Goal: Task Accomplishment & Management: Manage account settings

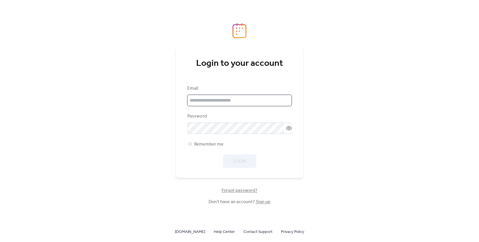
click at [203, 97] on input "email" at bounding box center [239, 100] width 104 height 11
type input "**********"
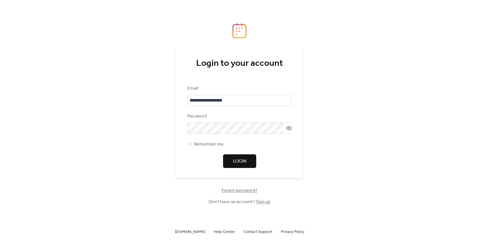
click at [243, 158] on span "Login" at bounding box center [239, 161] width 13 height 7
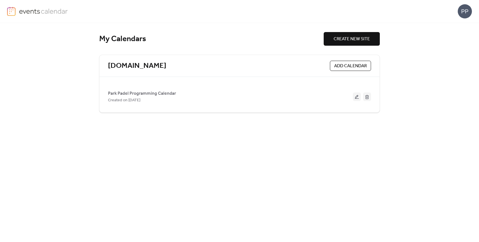
click at [272, 84] on div "Park Padel Programming Calendar Created on [DATE]" at bounding box center [239, 94] width 263 height 27
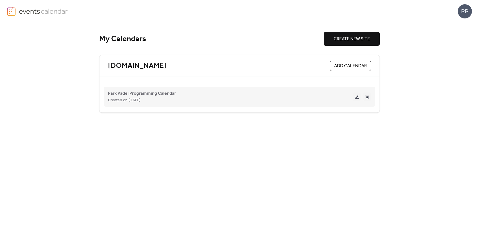
click at [240, 97] on div "Created on [DATE]" at bounding box center [230, 100] width 245 height 7
click at [357, 97] on button at bounding box center [357, 96] width 8 height 9
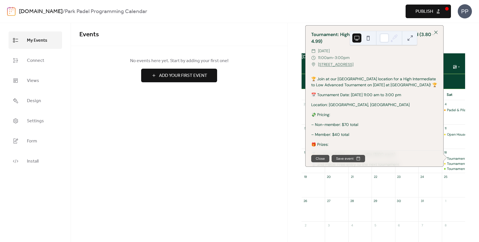
click at [278, 154] on div "Events No events here yet. Start by adding your first one! Add Your First Event…" at bounding box center [179, 132] width 216 height 219
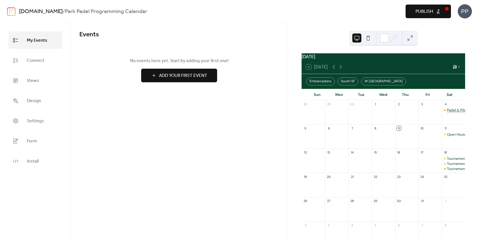
click at [451, 112] on div "Padel & Pilates Member Event" at bounding box center [471, 110] width 48 height 5
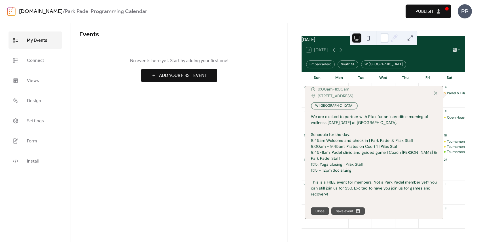
scroll to position [20, 0]
click at [292, 167] on div "[DATE] 9 [DATE] Embarcadero [GEOGRAPHIC_DATA] W [GEOGRAPHIC_DATA] Sun Mon Tue W…" at bounding box center [383, 132] width 191 height 219
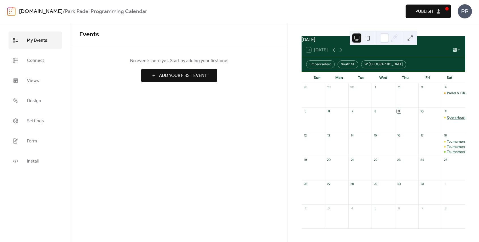
click at [456, 117] on div "Open House" at bounding box center [457, 117] width 20 height 5
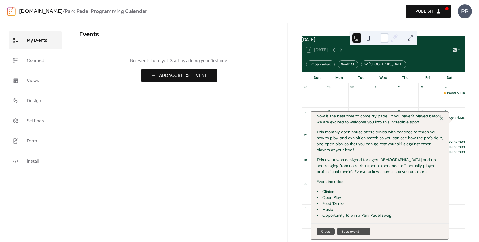
scroll to position [20, 0]
click at [291, 183] on div "[DATE] 9 [DATE] Embarcadero [GEOGRAPHIC_DATA] W [GEOGRAPHIC_DATA] Sun Mon Tue W…" at bounding box center [383, 132] width 191 height 219
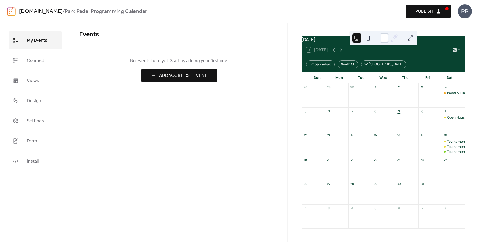
scroll to position [0, 0]
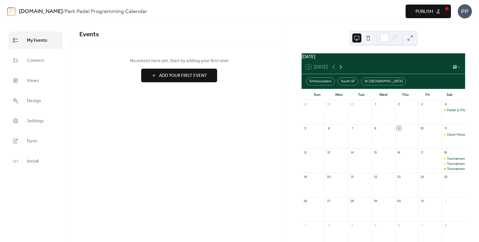
click at [343, 70] on icon at bounding box center [340, 66] width 7 height 7
click at [332, 69] on icon at bounding box center [333, 66] width 7 height 7
click at [449, 171] on div "Tournament: Mid Beginner to High Beginner (1.60 -" at bounding box center [486, 168] width 79 height 5
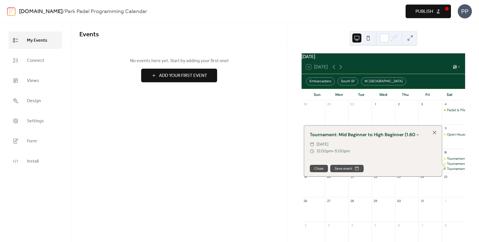
click at [272, 154] on div "Events No events here yet. Start by adding your first one! Add Your First Event…" at bounding box center [179, 132] width 216 height 219
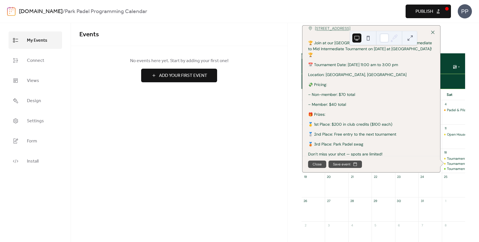
scroll to position [51, 0]
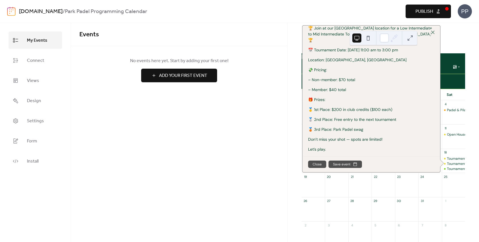
click at [285, 151] on div "Events No events here yet. Start by adding your first one! Add Your First Event…" at bounding box center [179, 132] width 216 height 219
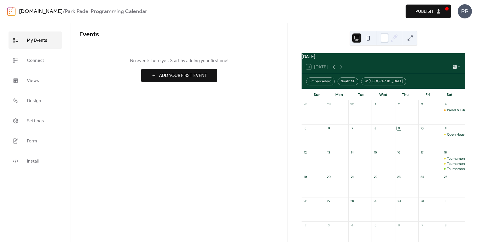
click at [454, 169] on div "Tournament: High Intermediate to Low Advanced (3.80 - 4.99) Tournament: Low Int…" at bounding box center [453, 163] width 23 height 15
click at [453, 171] on div "Tournament: Mid Beginner to High Beginner (1.60 -" at bounding box center [486, 168] width 79 height 5
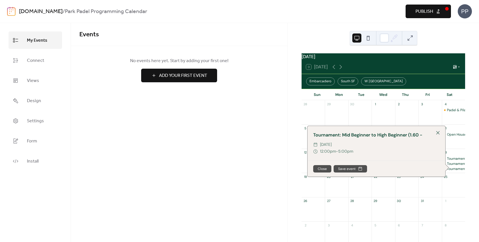
click at [281, 154] on div "Events No events here yet. Start by adding your first one! Add Your First Event…" at bounding box center [179, 132] width 216 height 219
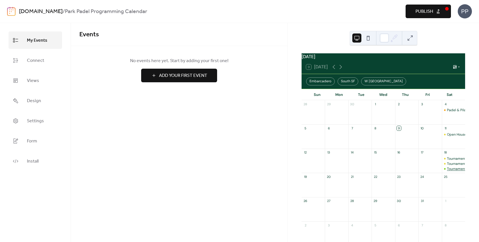
click at [447, 171] on div "Tournament: Mid Beginner to High Beginner (1.60 -" at bounding box center [486, 168] width 79 height 5
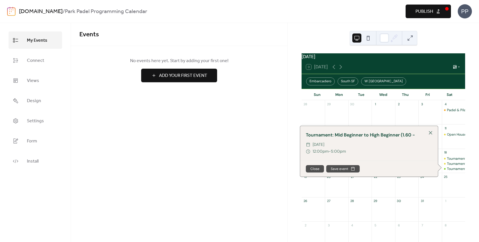
click at [446, 41] on div "[DATE] 9 [DATE] Embarcadero [GEOGRAPHIC_DATA] W [GEOGRAPHIC_DATA] Sun Mon Tue W…" at bounding box center [383, 132] width 191 height 219
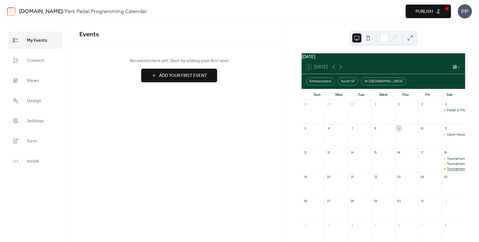
click at [450, 171] on div "Tournament: Mid Beginner to High Beginner (1.60 -" at bounding box center [486, 168] width 79 height 5
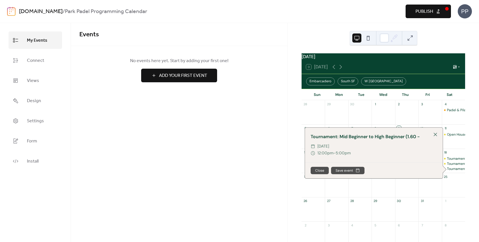
click at [262, 139] on div "Events No events here yet. Start by adding your first one! Add Your First Event…" at bounding box center [179, 132] width 216 height 219
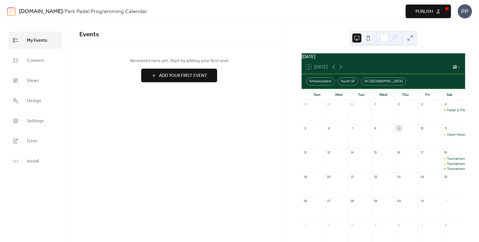
click at [448, 108] on div "4" at bounding box center [453, 104] width 23 height 8
click at [450, 112] on div "Padel & Pilates Member Event" at bounding box center [471, 110] width 48 height 5
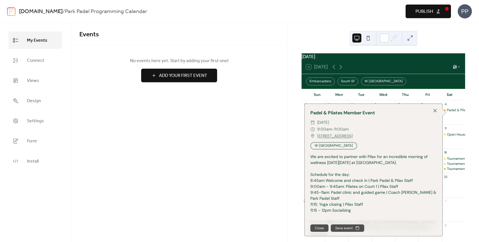
click at [280, 141] on div "Events No events here yet. Start by adding your first one! Add Your First Event…" at bounding box center [179, 132] width 216 height 219
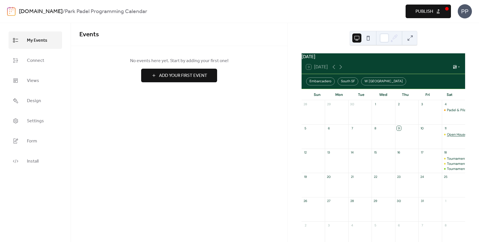
click at [450, 135] on div "Open House" at bounding box center [457, 134] width 20 height 5
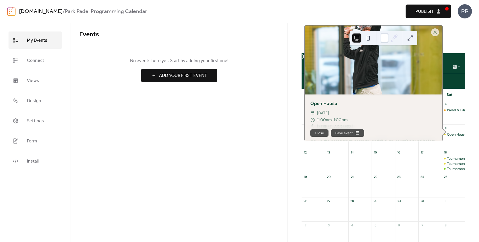
click at [261, 127] on div "Events No events here yet. Start by adding your first one! Add Your First Event…" at bounding box center [179, 132] width 216 height 219
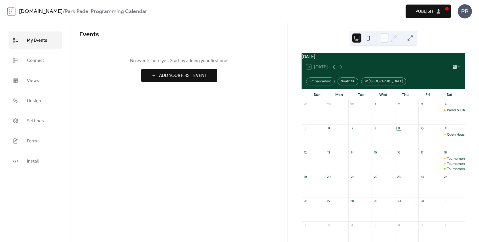
click at [447, 111] on div "Padel & Pilates Member Event" at bounding box center [471, 110] width 48 height 5
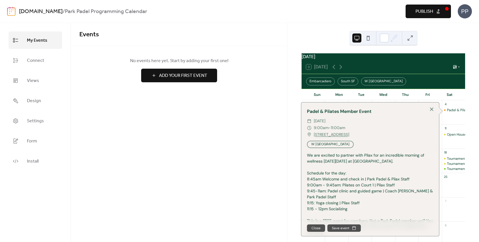
click at [271, 144] on div "Events No events here yet. Start by adding your first one! Add Your First Event…" at bounding box center [179, 132] width 216 height 219
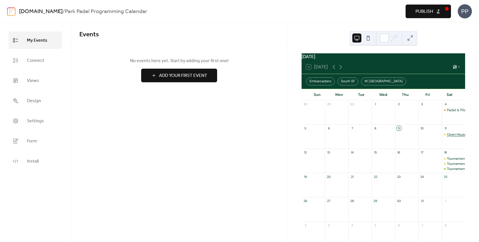
click at [451, 137] on div "Open House" at bounding box center [457, 134] width 20 height 5
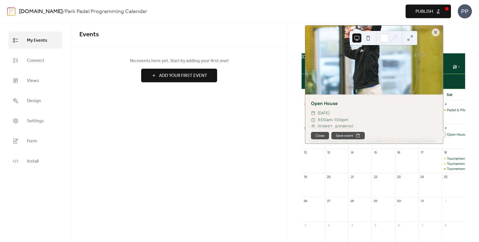
click at [242, 153] on div "Events No events here yet. Start by adding your first one! Add Your First Event…" at bounding box center [179, 132] width 216 height 219
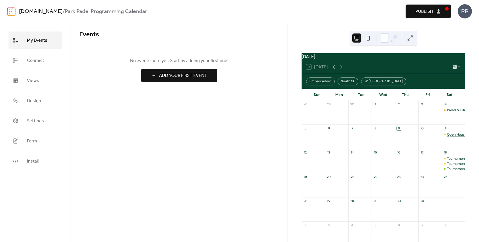
click at [447, 137] on div "Open House" at bounding box center [457, 134] width 20 height 5
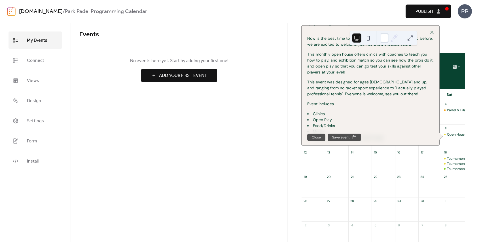
scroll to position [119, 0]
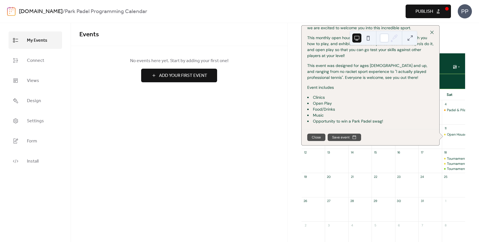
click at [296, 125] on div "[DATE] 9 [DATE] Embarcadero [GEOGRAPHIC_DATA] W [GEOGRAPHIC_DATA] Sun Mon Tue W…" at bounding box center [383, 132] width 191 height 219
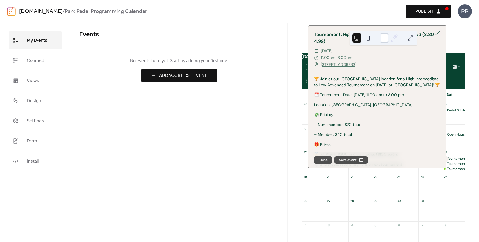
click at [286, 127] on div "Events No events here yet. Start by adding your first one! Add Your First Event…" at bounding box center [179, 132] width 216 height 219
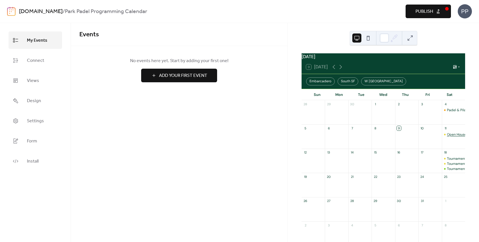
click at [451, 137] on div "Open House" at bounding box center [457, 134] width 20 height 5
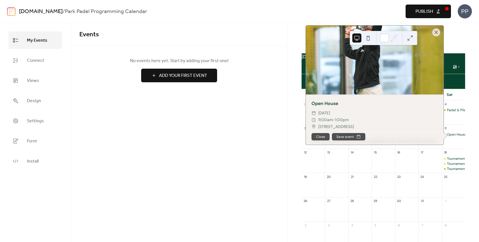
click at [254, 142] on div "Events No events here yet. Start by adding your first one! Add Your First Event…" at bounding box center [179, 132] width 216 height 219
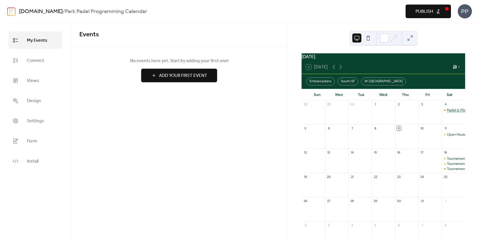
click at [447, 112] on div "Padel & Pilates Member Event" at bounding box center [471, 110] width 48 height 5
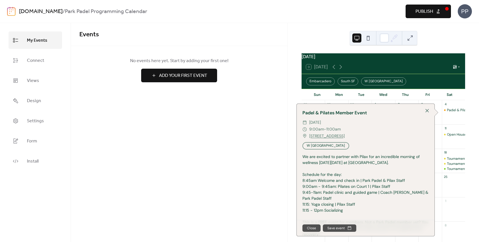
scroll to position [23, 0]
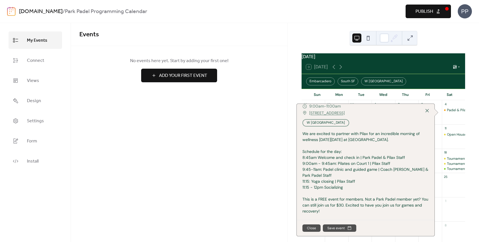
click at [281, 159] on div "Events No events here yet. Start by adding your first one! Add Your First Event…" at bounding box center [179, 132] width 216 height 219
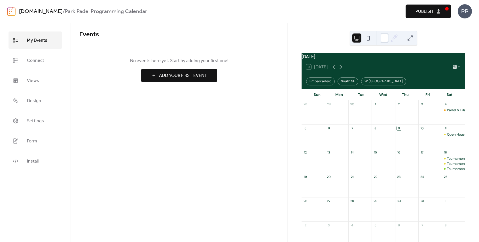
click at [340, 69] on icon at bounding box center [340, 66] width 7 height 7
click at [431, 112] on div "Park Padel [DATE] Party" at bounding box center [441, 110] width 37 height 5
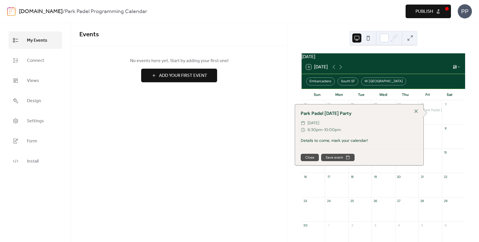
click at [271, 140] on div "Events No events here yet. Start by adding your first one! Add Your First Event…" at bounding box center [179, 132] width 216 height 219
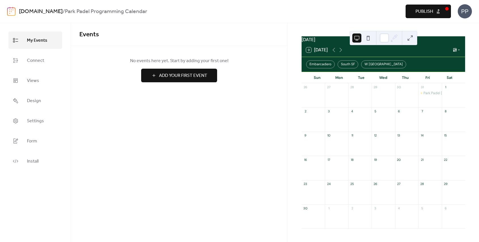
scroll to position [0, 0]
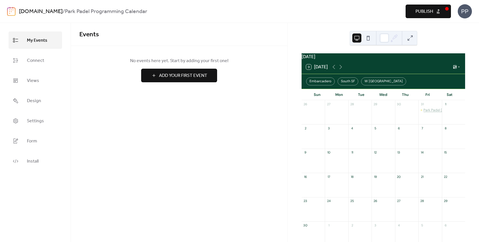
click at [427, 112] on div "Park Padel [DATE] Party" at bounding box center [441, 110] width 37 height 5
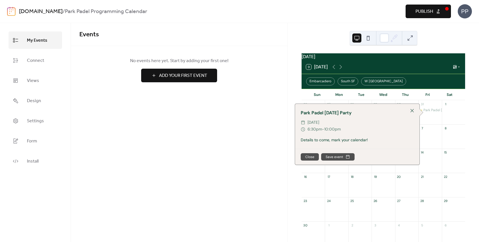
click at [274, 126] on div "Events No events here yet. Start by adding your first one! Add Your First Event…" at bounding box center [179, 132] width 216 height 219
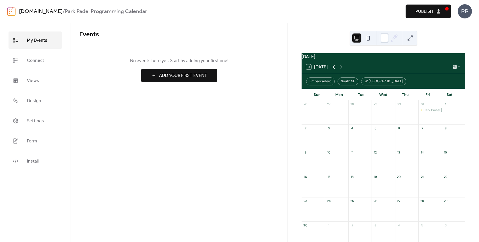
click at [334, 70] on icon at bounding box center [333, 66] width 7 height 7
click at [343, 70] on icon at bounding box center [340, 66] width 7 height 7
click at [336, 70] on icon at bounding box center [333, 66] width 7 height 7
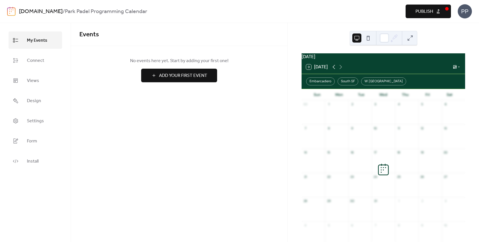
click at [336, 70] on icon at bounding box center [333, 66] width 7 height 7
click at [432, 5] on button "Publish" at bounding box center [427, 12] width 45 height 14
